Goal: Task Accomplishment & Management: Manage account settings

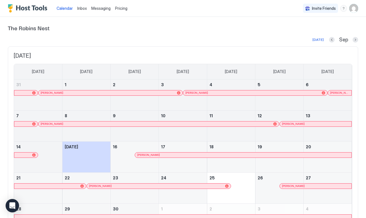
click at [101, 6] on span "Messaging" at bounding box center [100, 8] width 19 height 5
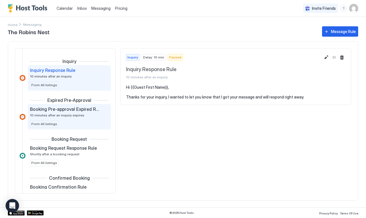
click at [78, 112] on span "Booking Pre-approval Expired Rule" at bounding box center [65, 109] width 70 height 6
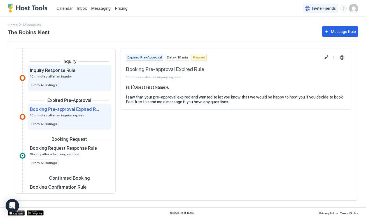
click at [82, 84] on div "Inquiry Response Rule 10 minutes after an inquiry From All listings" at bounding box center [69, 77] width 79 height 21
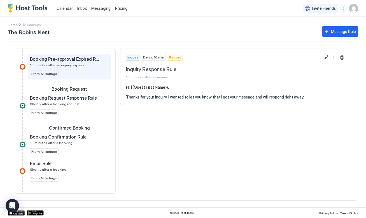
scroll to position [54, 0]
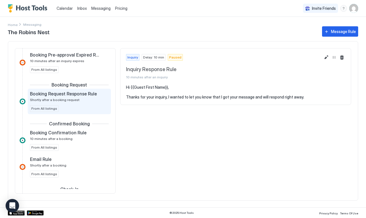
click at [87, 104] on div "Booking Request Response Rule Shortly after a booking request From All listings" at bounding box center [69, 101] width 79 height 21
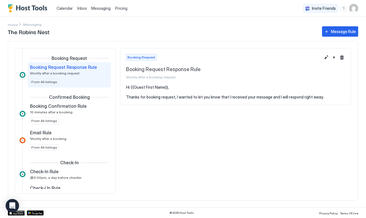
scroll to position [82, 0]
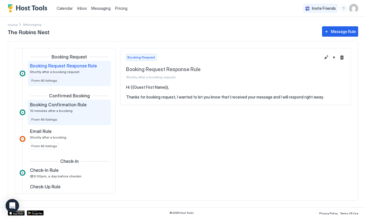
click at [77, 112] on div "Booking Confirmation Rule 10 minutes after a booking" at bounding box center [65, 107] width 71 height 11
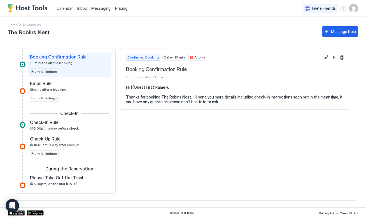
scroll to position [134, 0]
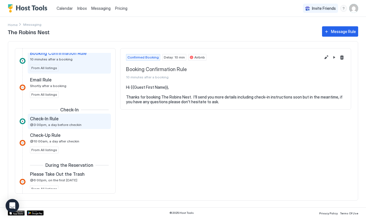
click at [89, 119] on div "Check-In Rule" at bounding box center [65, 119] width 71 height 6
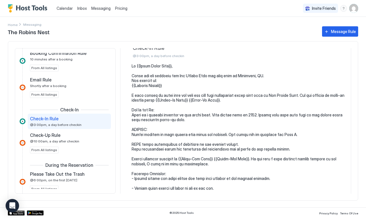
scroll to position [26, 0]
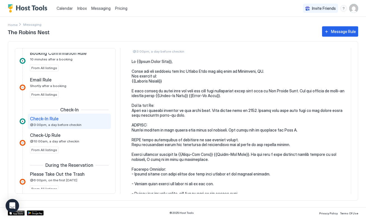
click at [202, 94] on pre at bounding box center [239, 140] width 214 height 162
click at [202, 95] on pre at bounding box center [239, 140] width 214 height 162
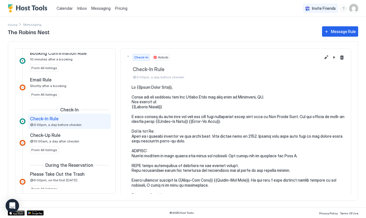
scroll to position [0, 0]
click at [326, 58] on button "Edit message rule" at bounding box center [326, 57] width 7 height 7
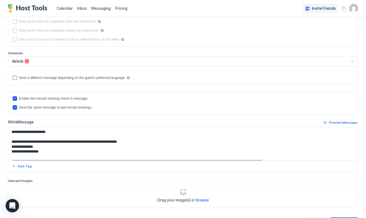
scroll to position [95, 0]
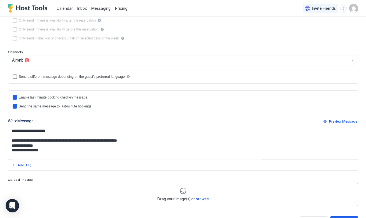
click at [74, 146] on textarea "Input Field" at bounding box center [183, 142] width 350 height 33
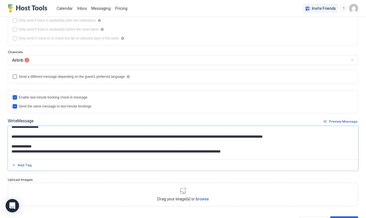
scroll to position [22, 0]
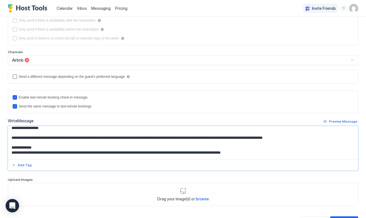
click at [287, 138] on textarea "Input Field" at bounding box center [183, 142] width 350 height 33
click at [303, 138] on textarea "Input Field" at bounding box center [183, 142] width 350 height 33
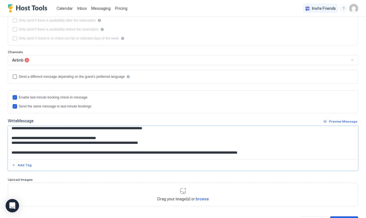
scroll to position [71, 0]
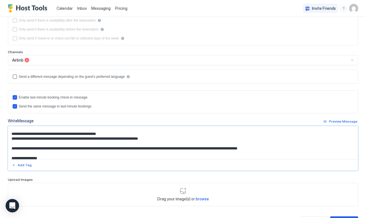
click at [96, 146] on textarea "Input Field" at bounding box center [183, 142] width 350 height 33
click at [300, 145] on textarea "Input Field" at bounding box center [183, 142] width 350 height 33
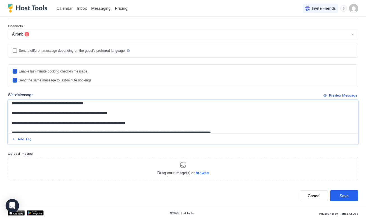
scroll to position [121, 0]
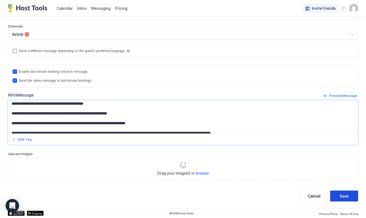
type textarea "**********"
click at [339, 196] on button "Save" at bounding box center [344, 196] width 28 height 11
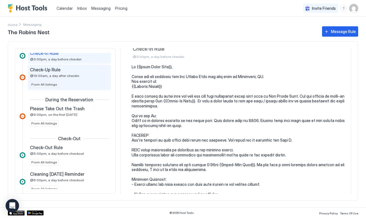
scroll to position [213, 0]
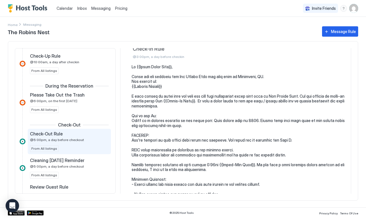
click at [82, 138] on div "Check-Out Rule @5:00pm, a day before checkout" at bounding box center [65, 136] width 71 height 11
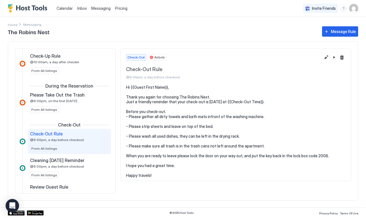
click at [264, 101] on pre "Hi {{Guest First Name}}, Thank you again for choosing The Robins Nest. Just a f…" at bounding box center [235, 131] width 219 height 93
click at [326, 58] on button "Edit message rule" at bounding box center [326, 57] width 7 height 7
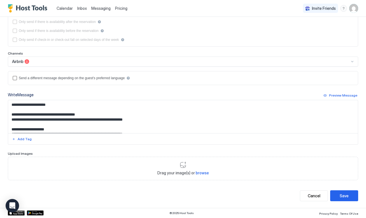
scroll to position [93, 0]
click at [147, 120] on textarea "**********" at bounding box center [183, 116] width 350 height 33
click at [160, 121] on textarea "**********" at bounding box center [183, 116] width 350 height 33
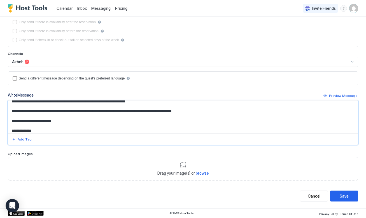
scroll to position [62, 0]
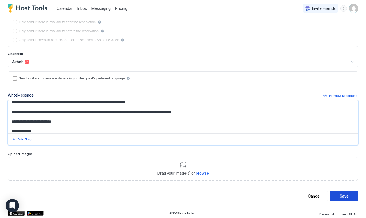
type textarea "**********"
click at [348, 194] on div "Save" at bounding box center [344, 196] width 9 height 6
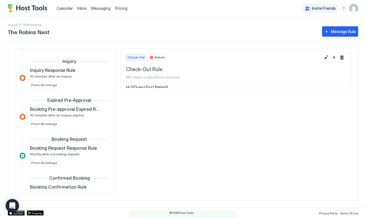
scroll to position [234, 0]
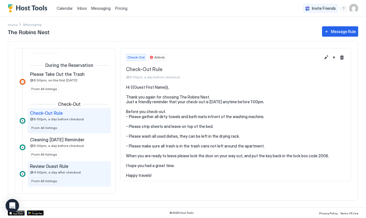
click at [89, 169] on div "Review Guest Rule @4:00pm, a day after checkout" at bounding box center [65, 168] width 71 height 11
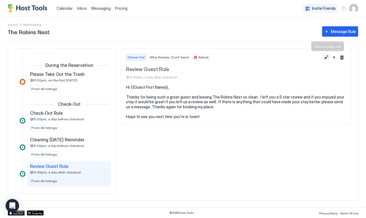
click at [326, 58] on button "Edit message rule" at bounding box center [326, 57] width 7 height 7
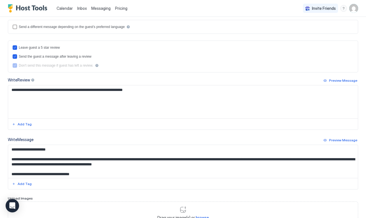
scroll to position [148, 0]
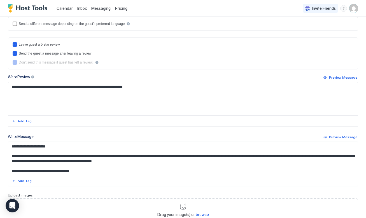
click at [175, 162] on textarea "**********" at bounding box center [183, 158] width 350 height 33
click at [132, 169] on textarea "**********" at bounding box center [183, 158] width 350 height 33
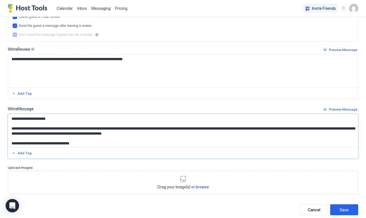
scroll to position [181, 0]
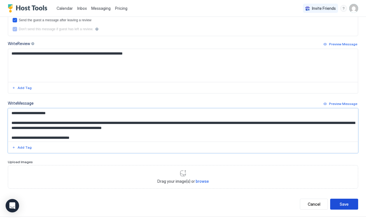
type textarea "**********"
click at [340, 204] on div "Save" at bounding box center [344, 204] width 9 height 6
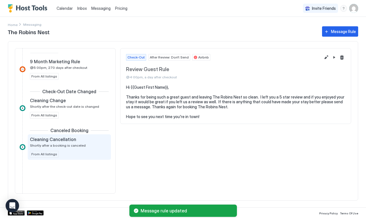
scroll to position [392, 0]
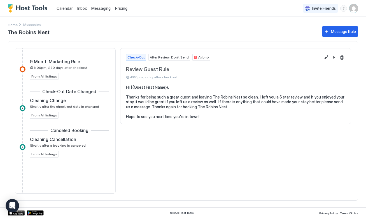
click at [157, 154] on div "Check-Out After Review: Don't Send Airbnb Review Guest Rule @4:00pm, a day afte…" at bounding box center [235, 121] width 231 height 146
